Goal: Use online tool/utility: Use online tool/utility

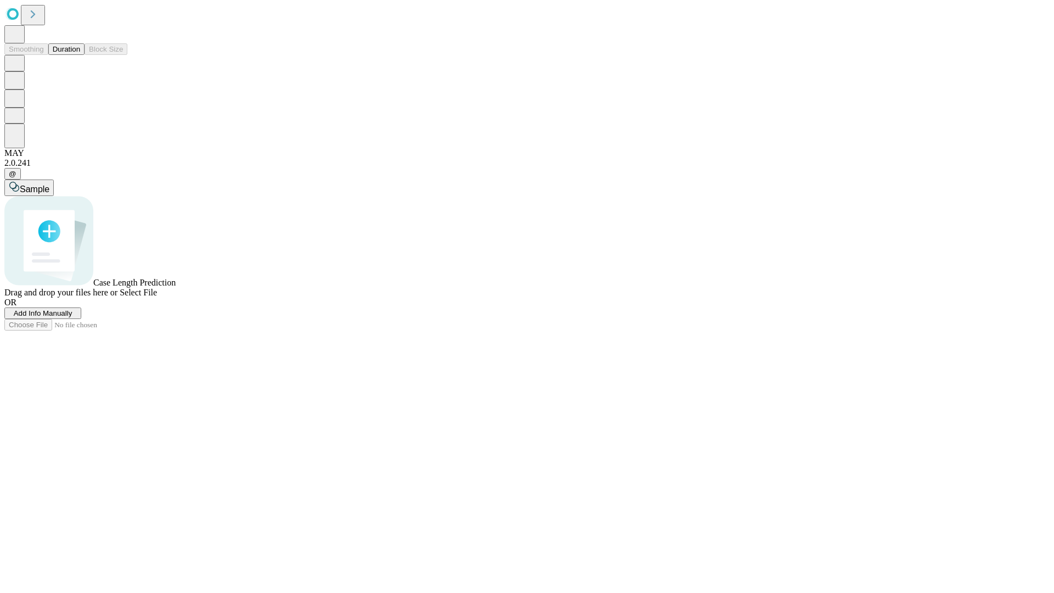
click at [80, 55] on button "Duration" at bounding box center [66, 49] width 36 height 12
click at [157, 297] on span "Select File" at bounding box center [138, 292] width 37 height 9
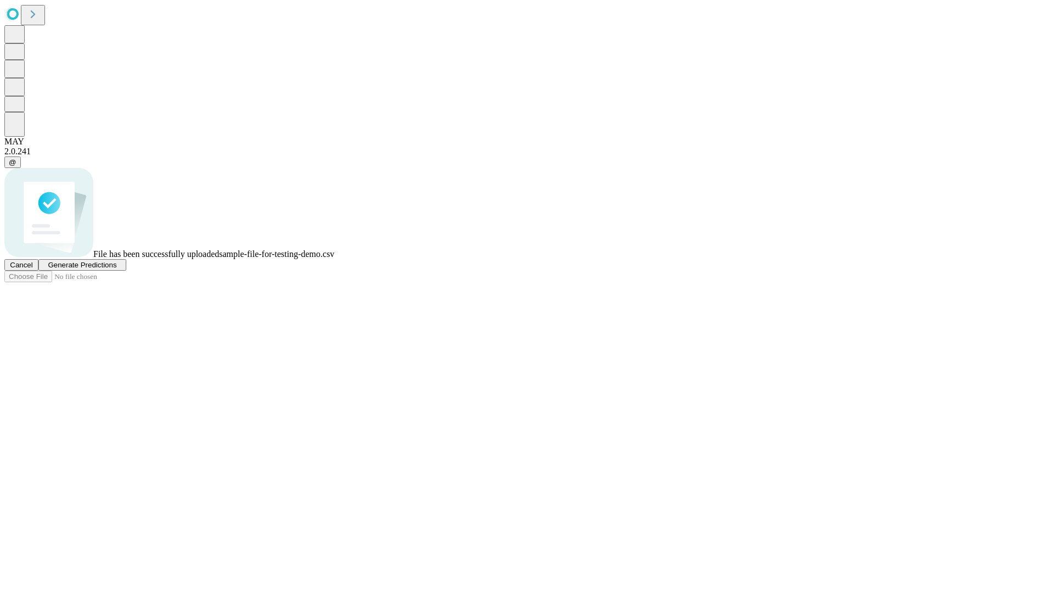
click at [116, 269] on span "Generate Predictions" at bounding box center [82, 265] width 69 height 8
